Goal: Check status

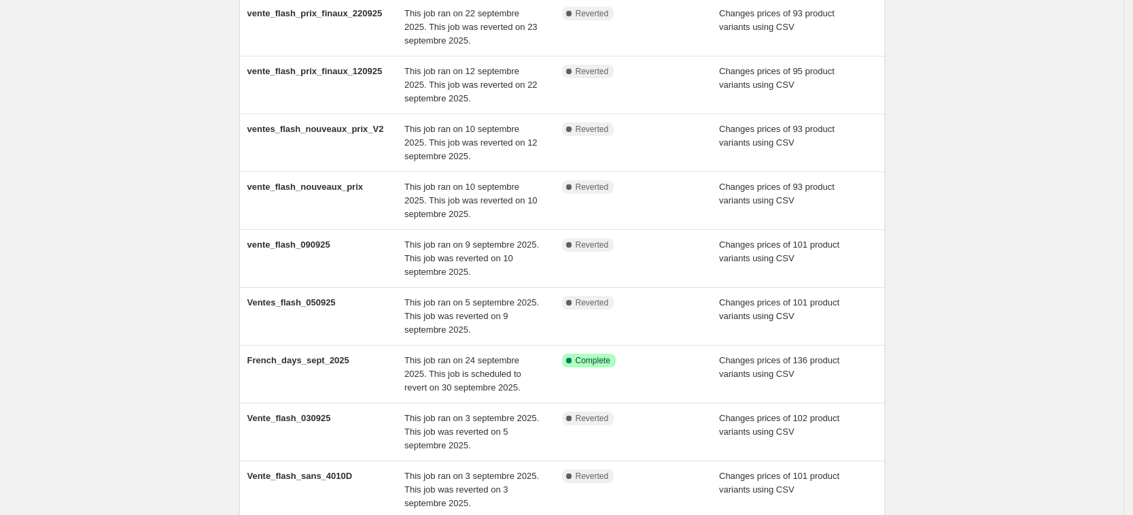
scroll to position [170, 0]
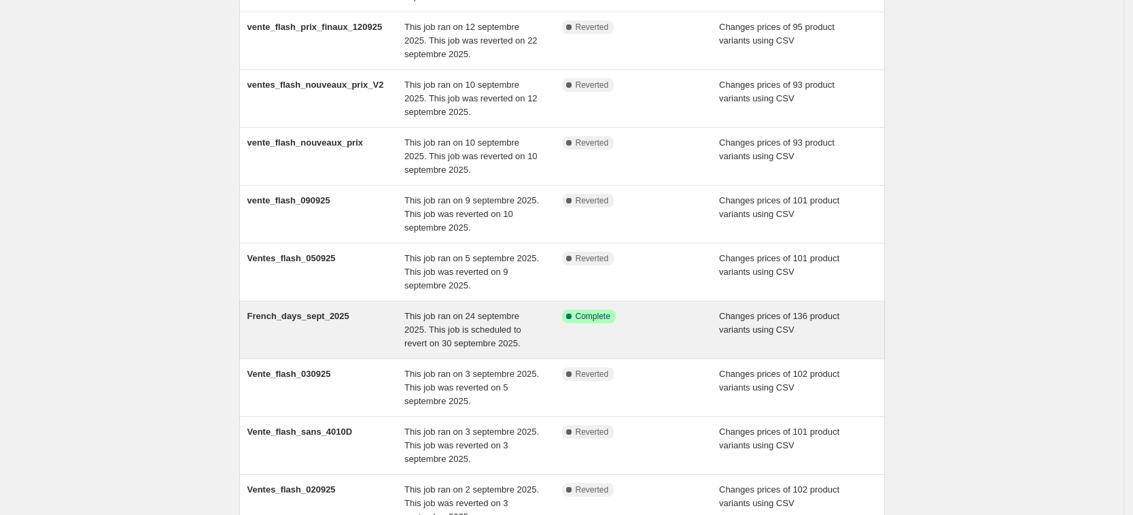
click at [510, 351] on div "French_days_sept_2025 This job ran on 24 septembre 2025. This job is scheduled …" at bounding box center [562, 329] width 646 height 57
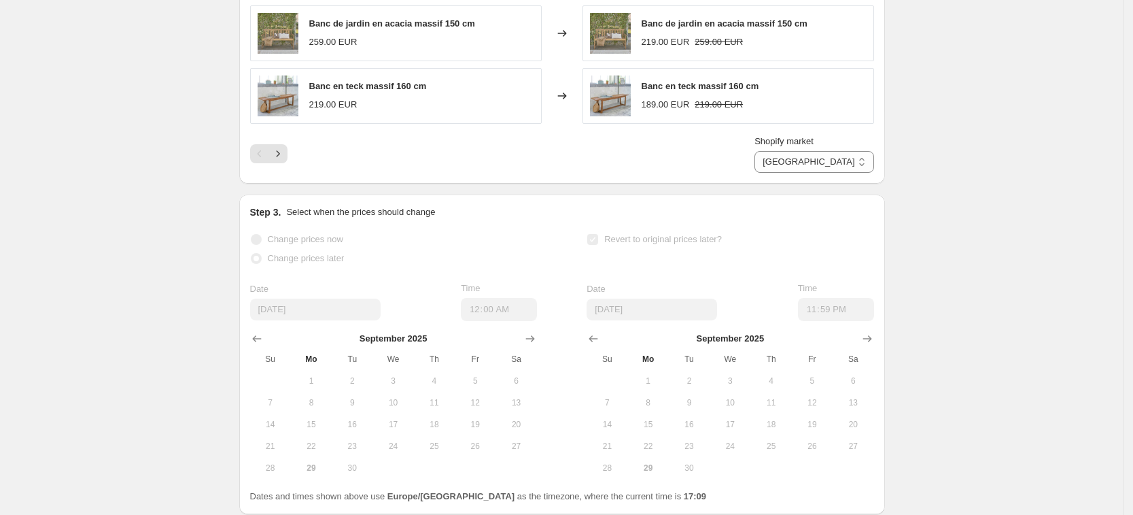
scroll to position [884, 0]
